Goal: Book appointment/travel/reservation

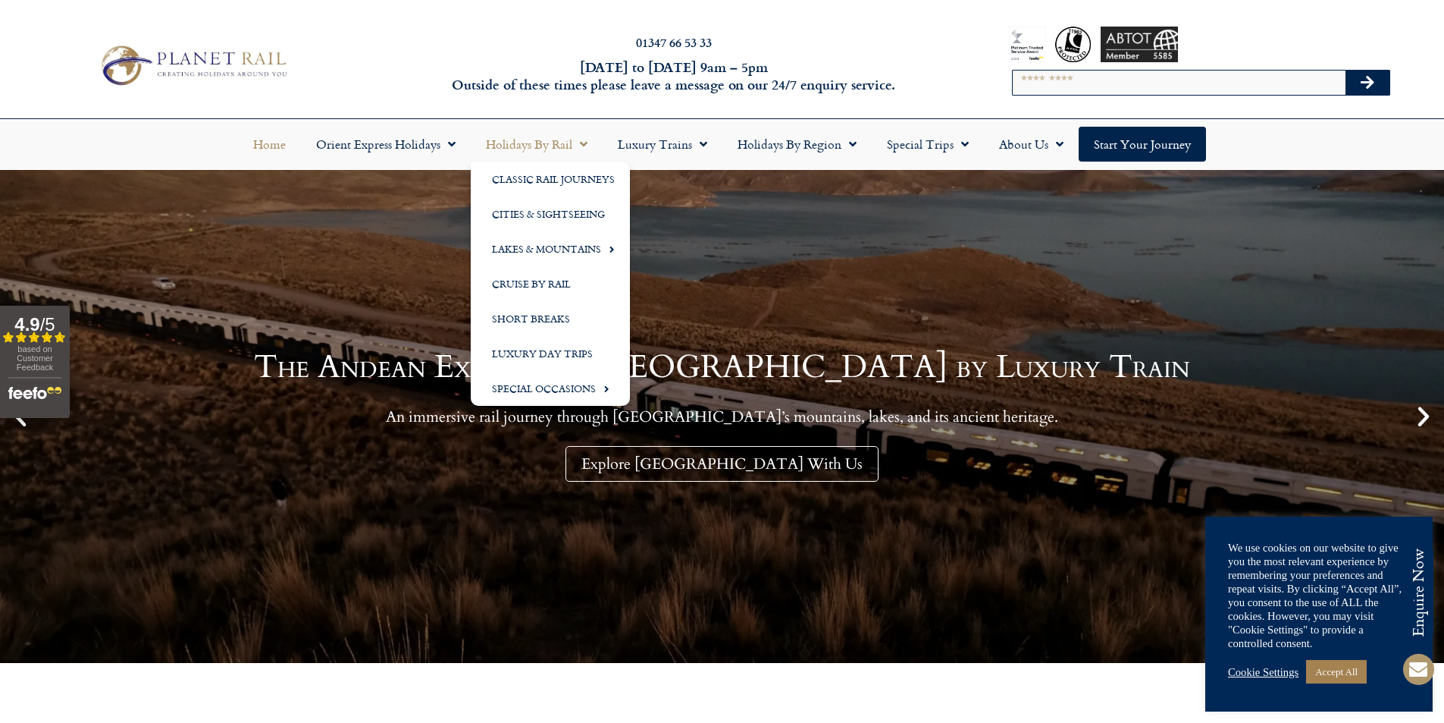
click at [538, 142] on link "Holidays by Rail" at bounding box center [537, 144] width 132 height 35
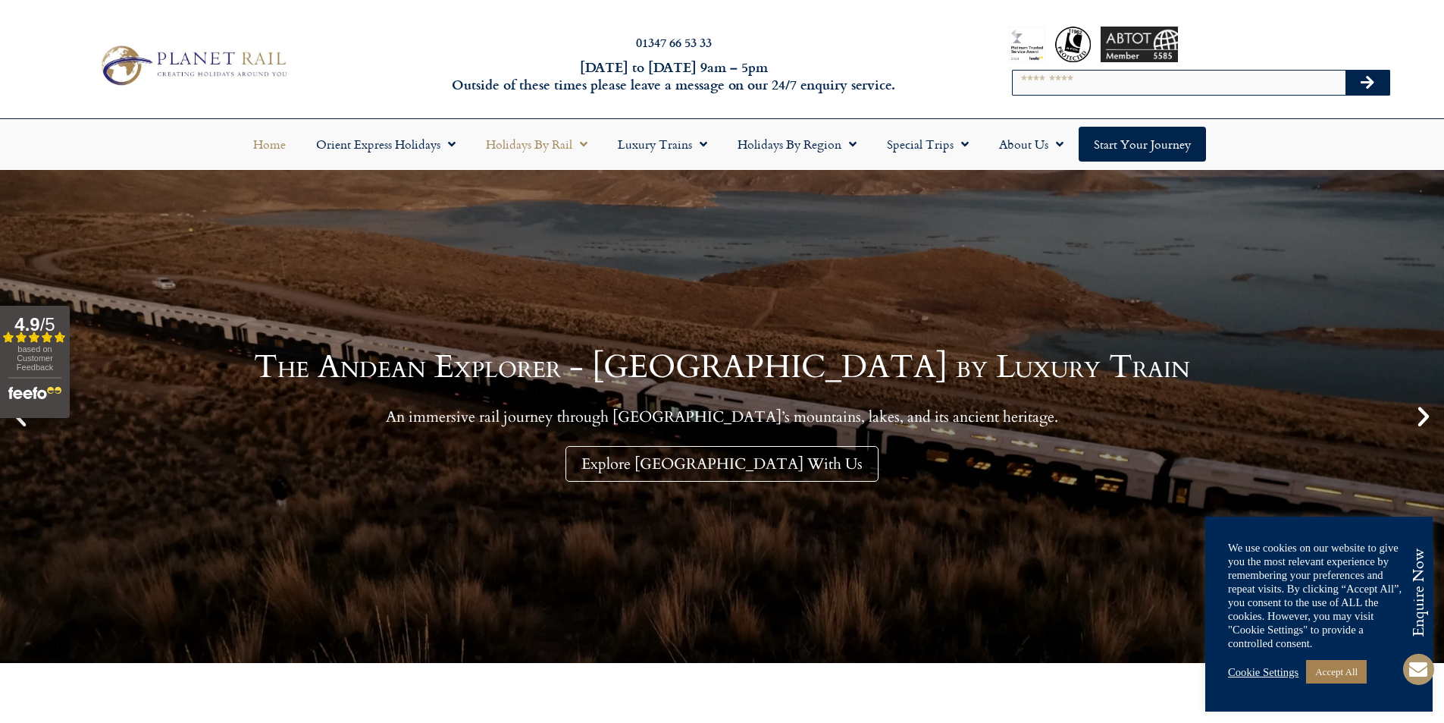
click at [538, 142] on link "Holidays by Rail" at bounding box center [537, 144] width 132 height 35
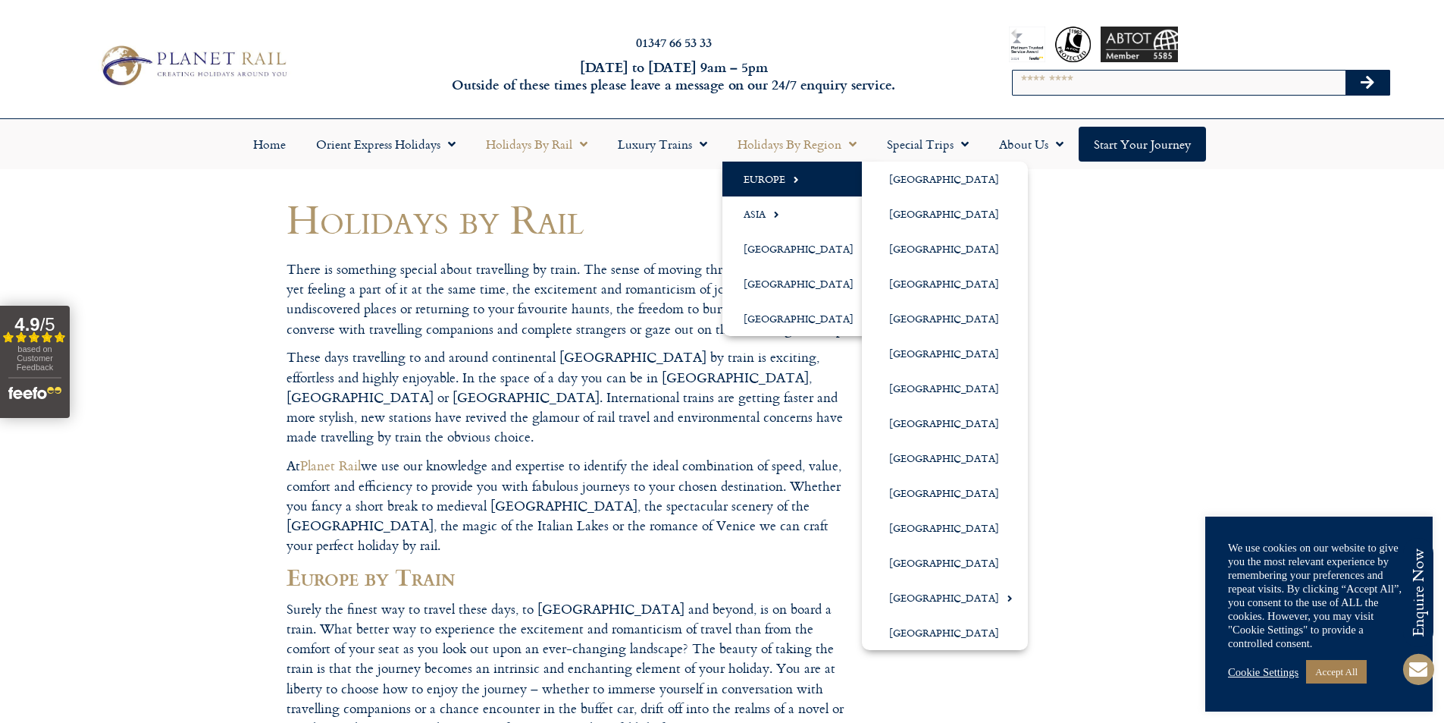
click at [779, 180] on link "Europe" at bounding box center [803, 178] width 160 height 35
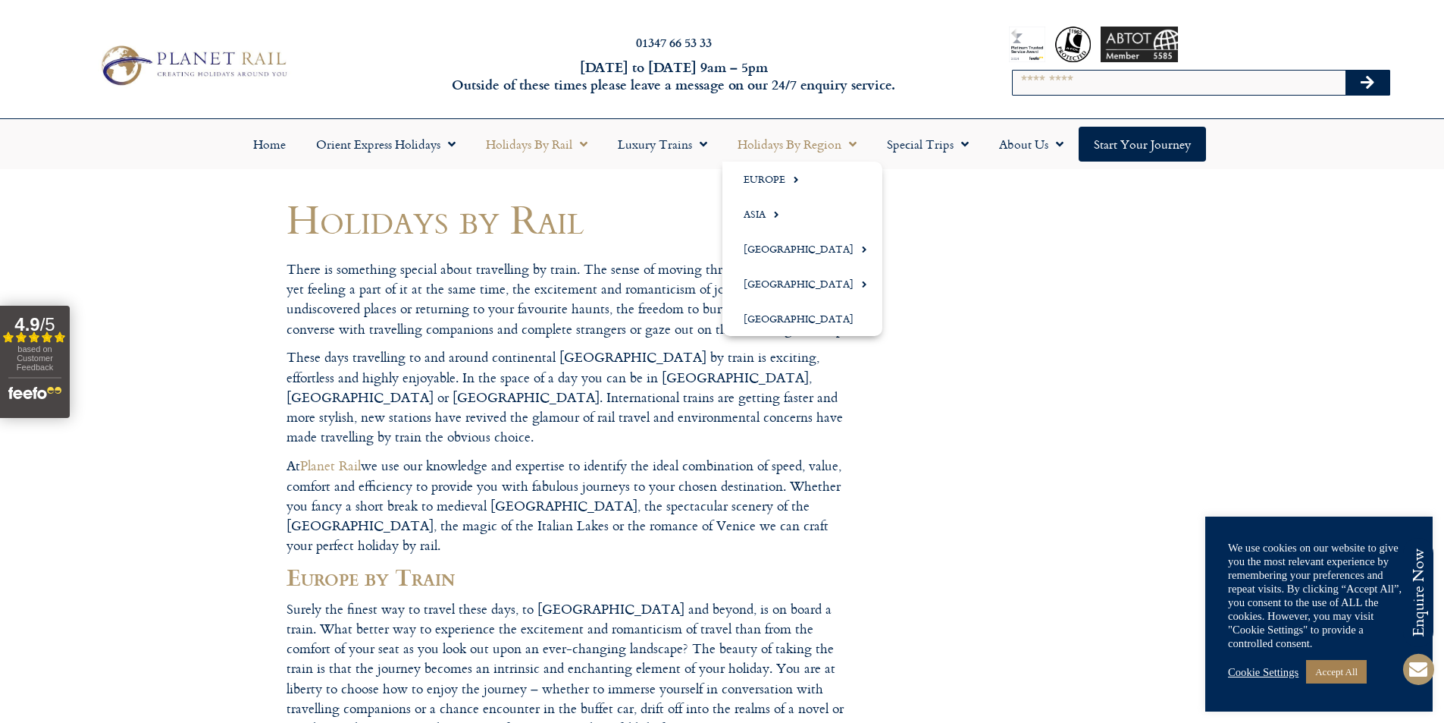
click at [789, 147] on link "Holidays by Region" at bounding box center [797, 144] width 149 height 35
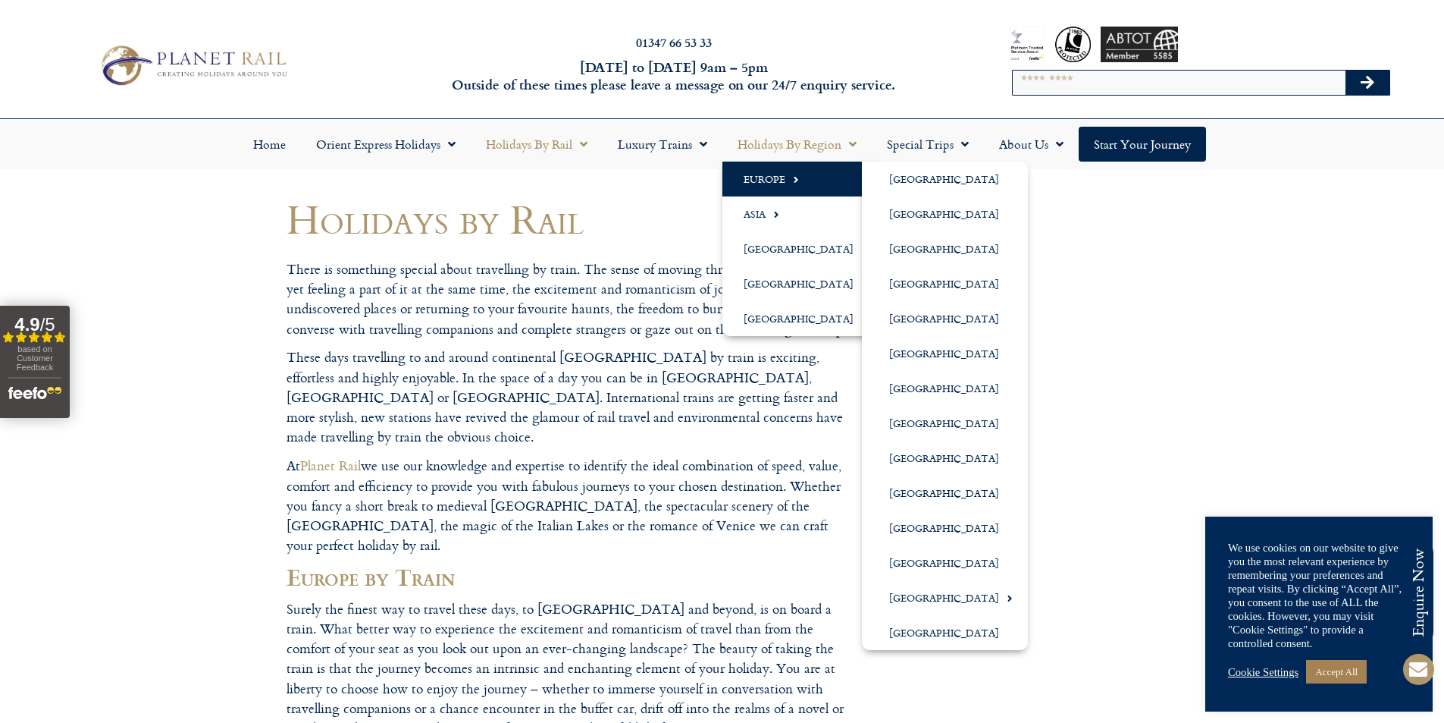
click at [794, 171] on span "Menu" at bounding box center [792, 179] width 14 height 25
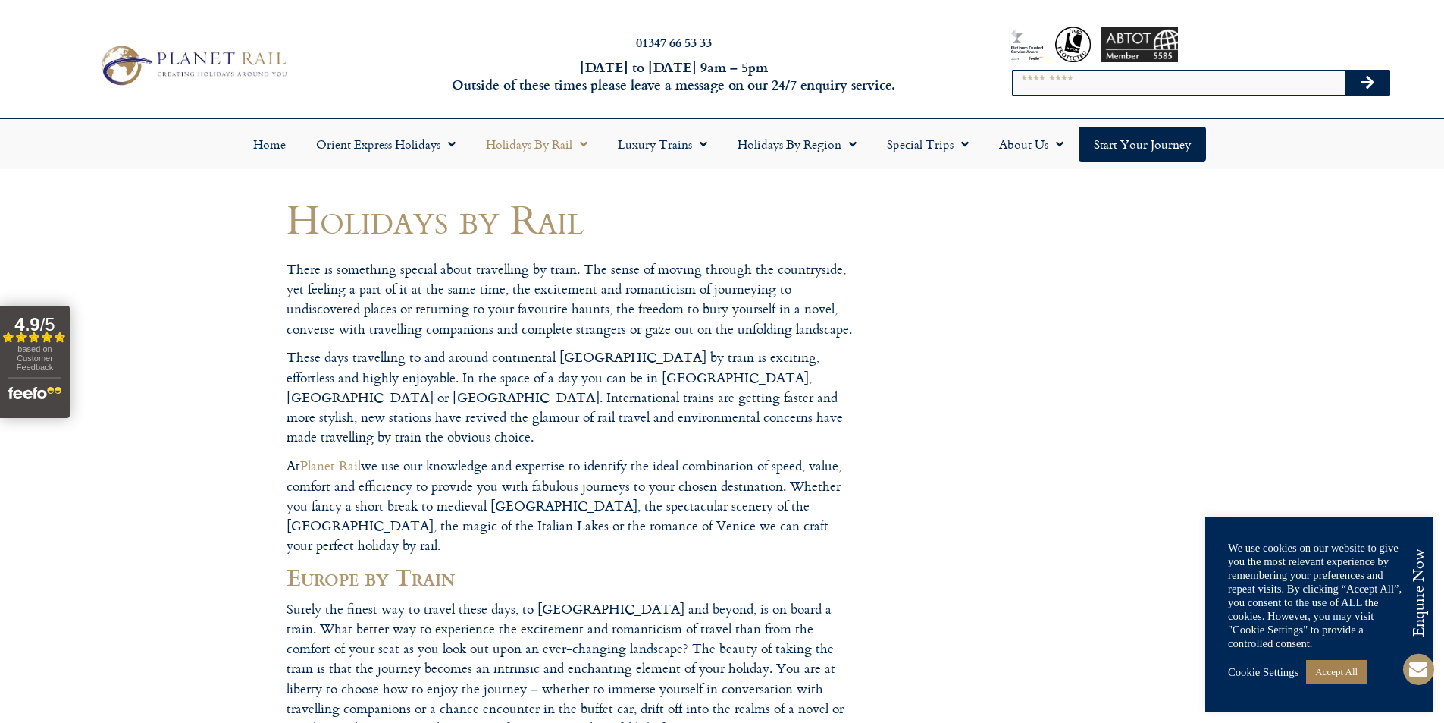
click at [817, 143] on link "Holidays by Region" at bounding box center [797, 144] width 149 height 35
click at [818, 150] on link "Holidays by Region" at bounding box center [797, 144] width 149 height 35
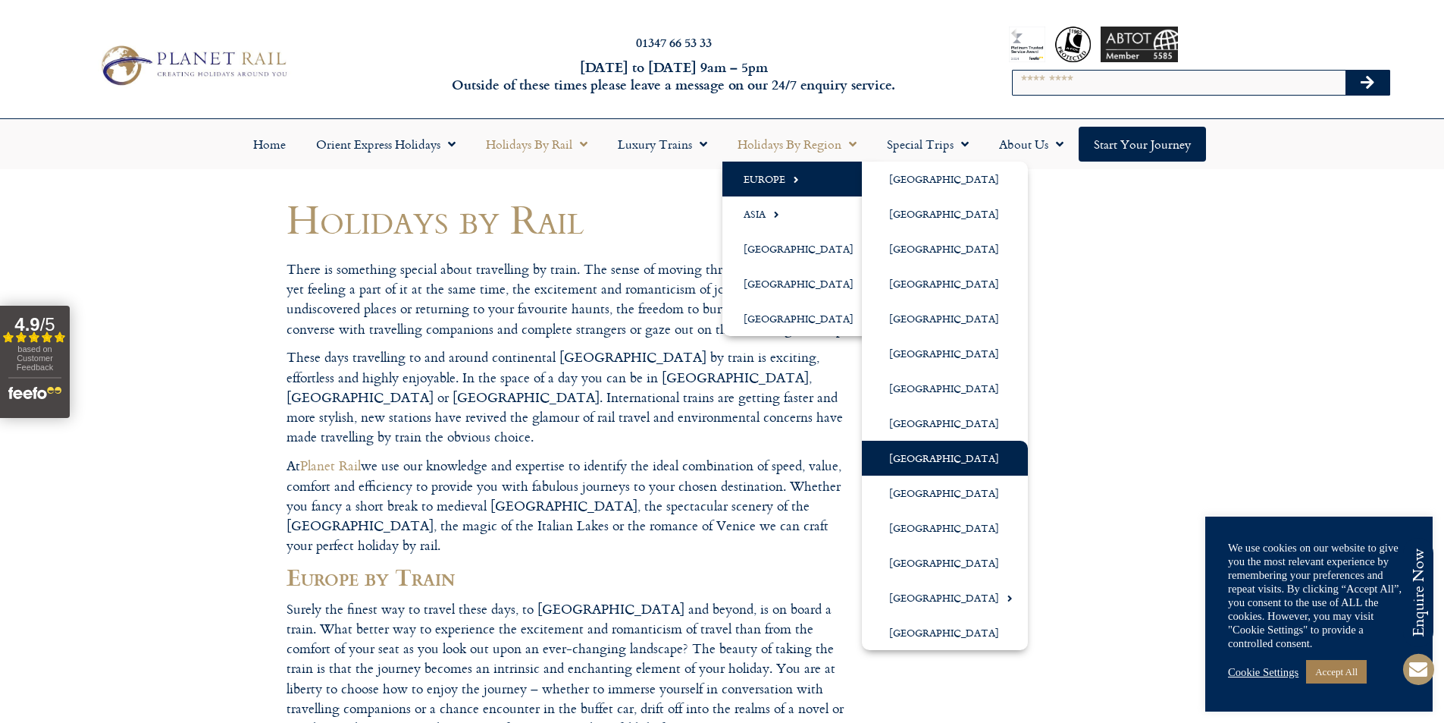
click at [942, 460] on link "[GEOGRAPHIC_DATA]" at bounding box center [945, 458] width 166 height 35
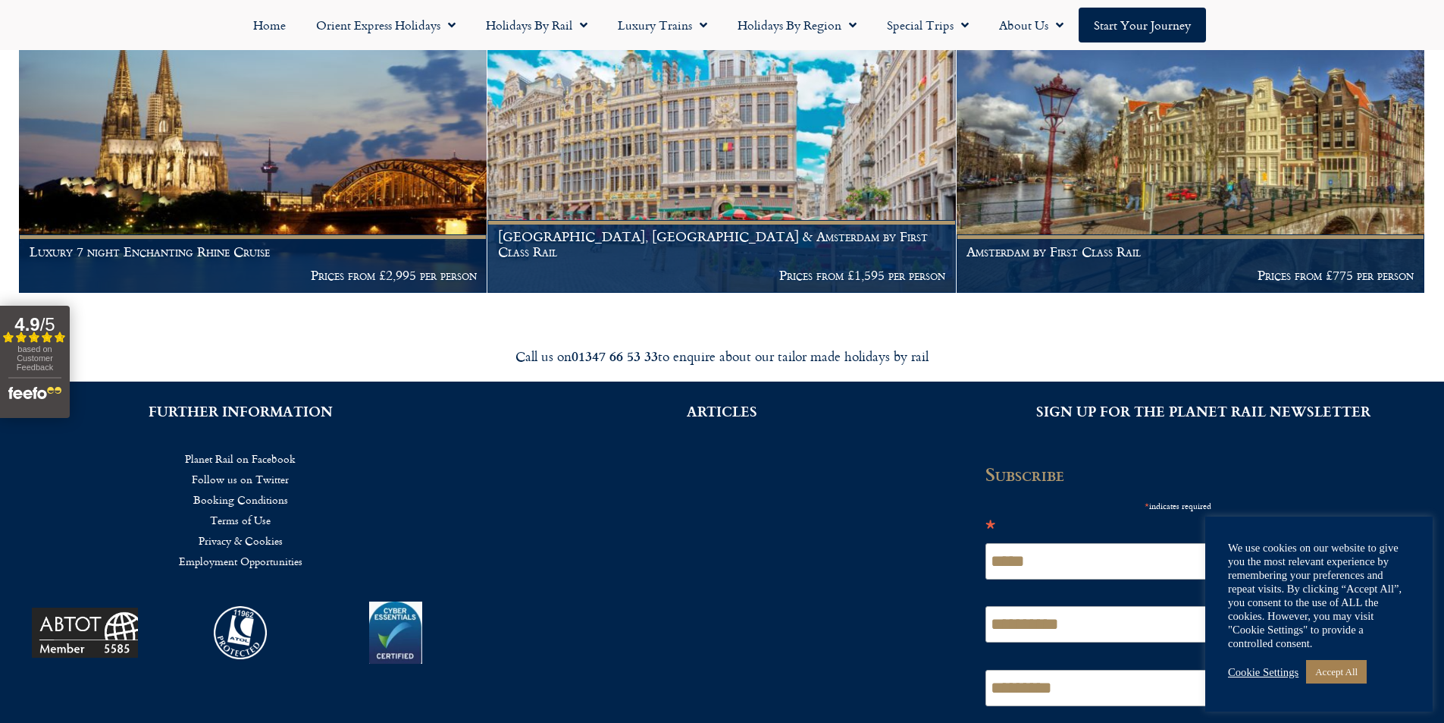
scroll to position [379, 0]
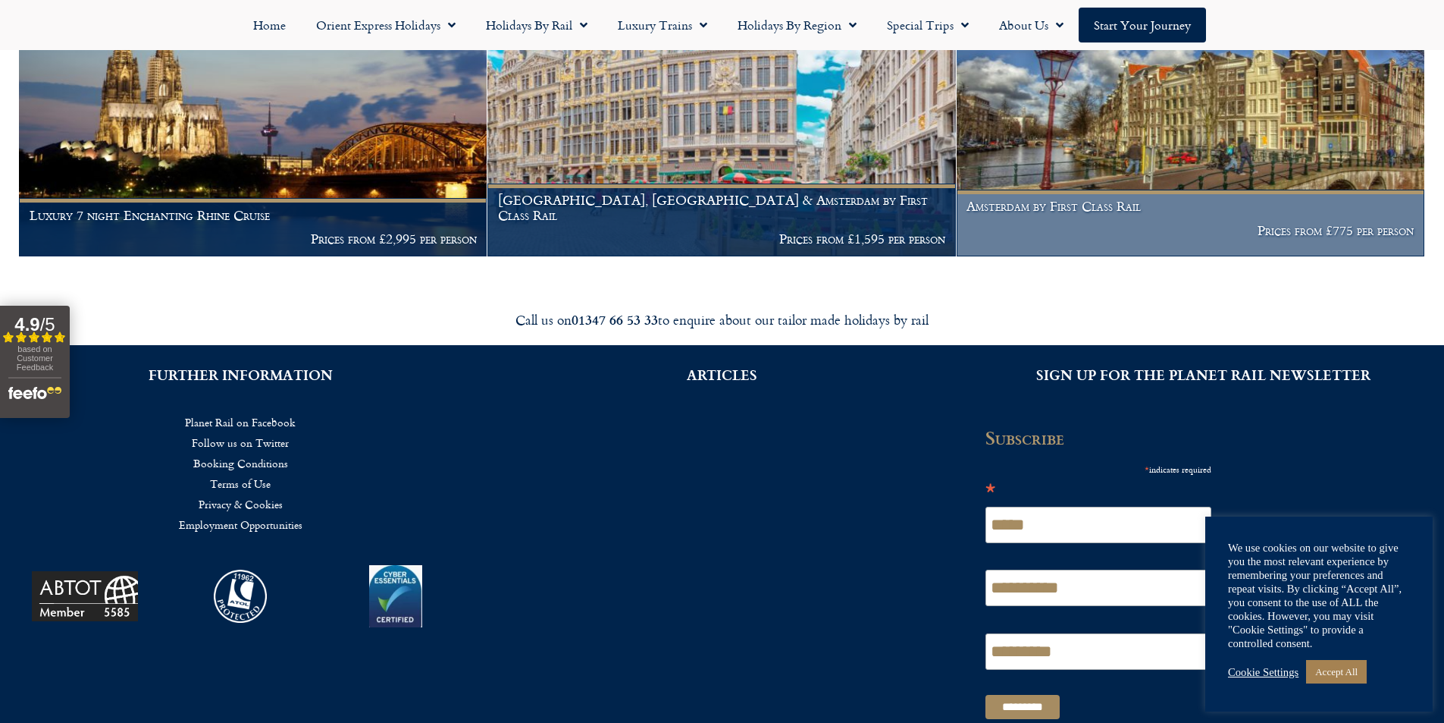
click at [1101, 221] on figcaption "Amsterdam by First Class Rail Prices from £775 per person" at bounding box center [1191, 223] width 468 height 67
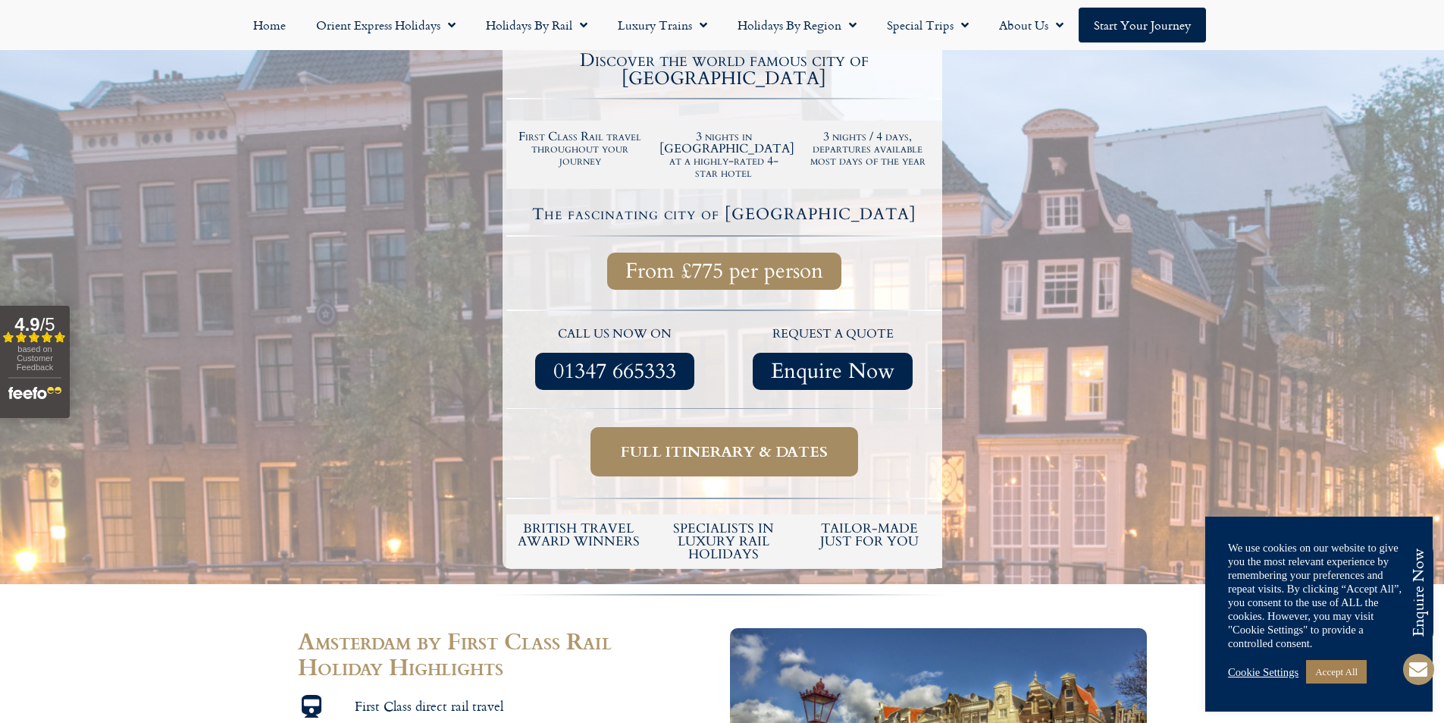
scroll to position [303, 0]
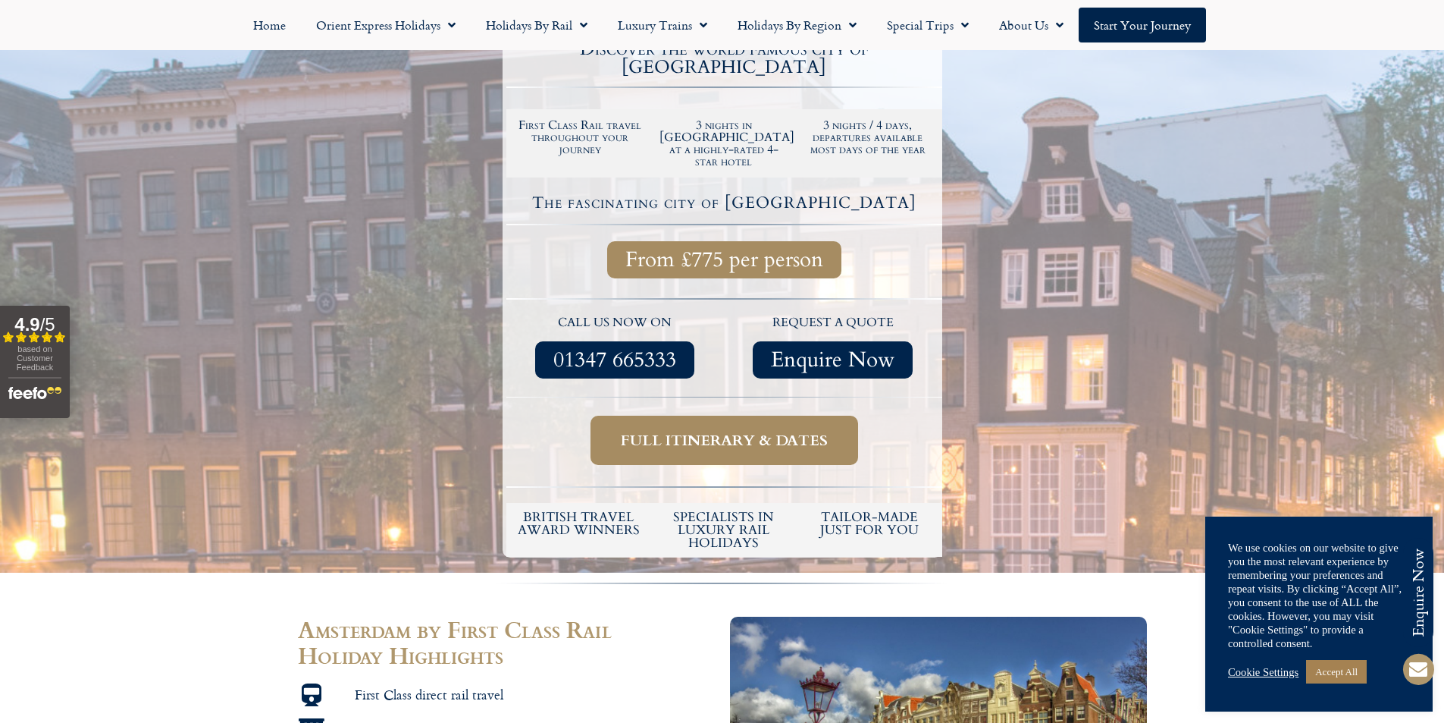
click at [708, 431] on span "Full itinerary & dates" at bounding box center [724, 440] width 207 height 19
